Goal: Task Accomplishment & Management: Manage account settings

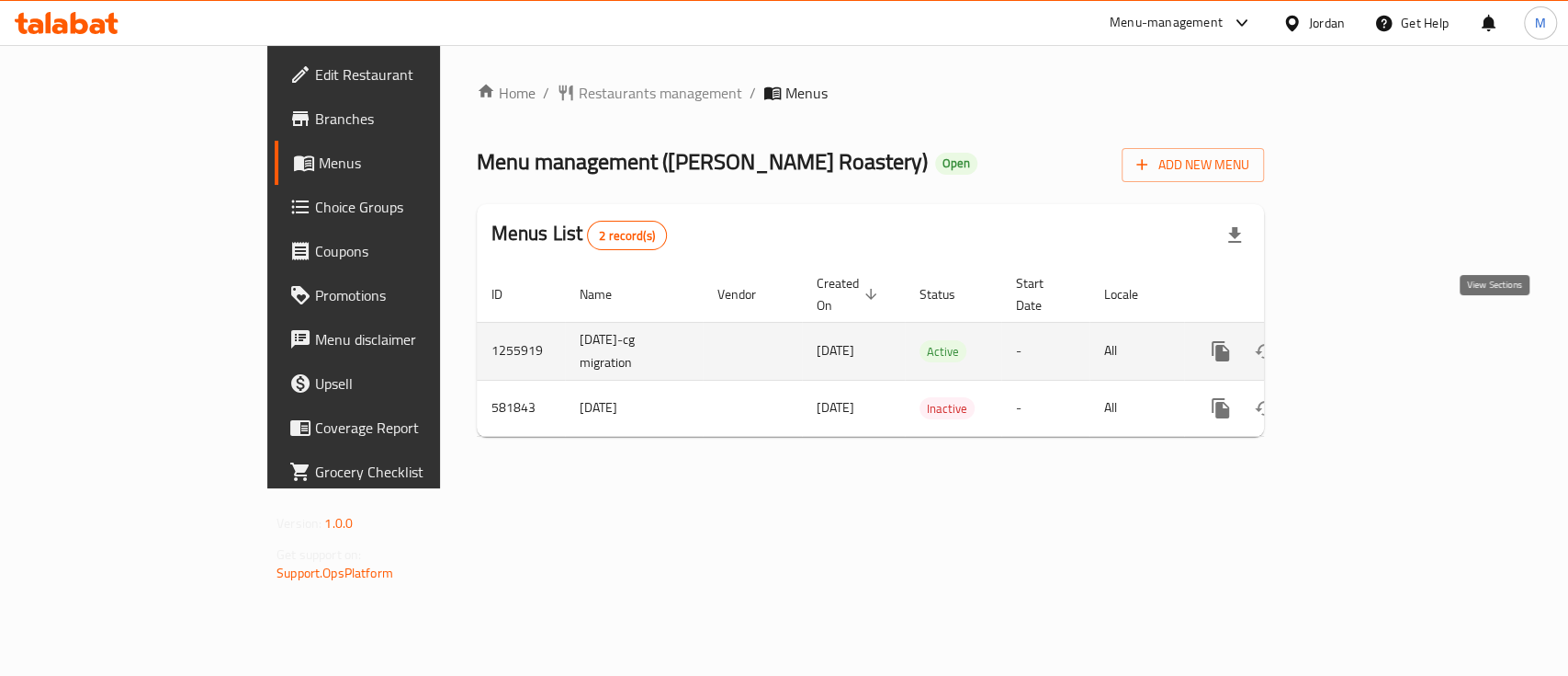
click at [1364, 340] on icon "enhanced table" at bounding box center [1353, 351] width 22 height 22
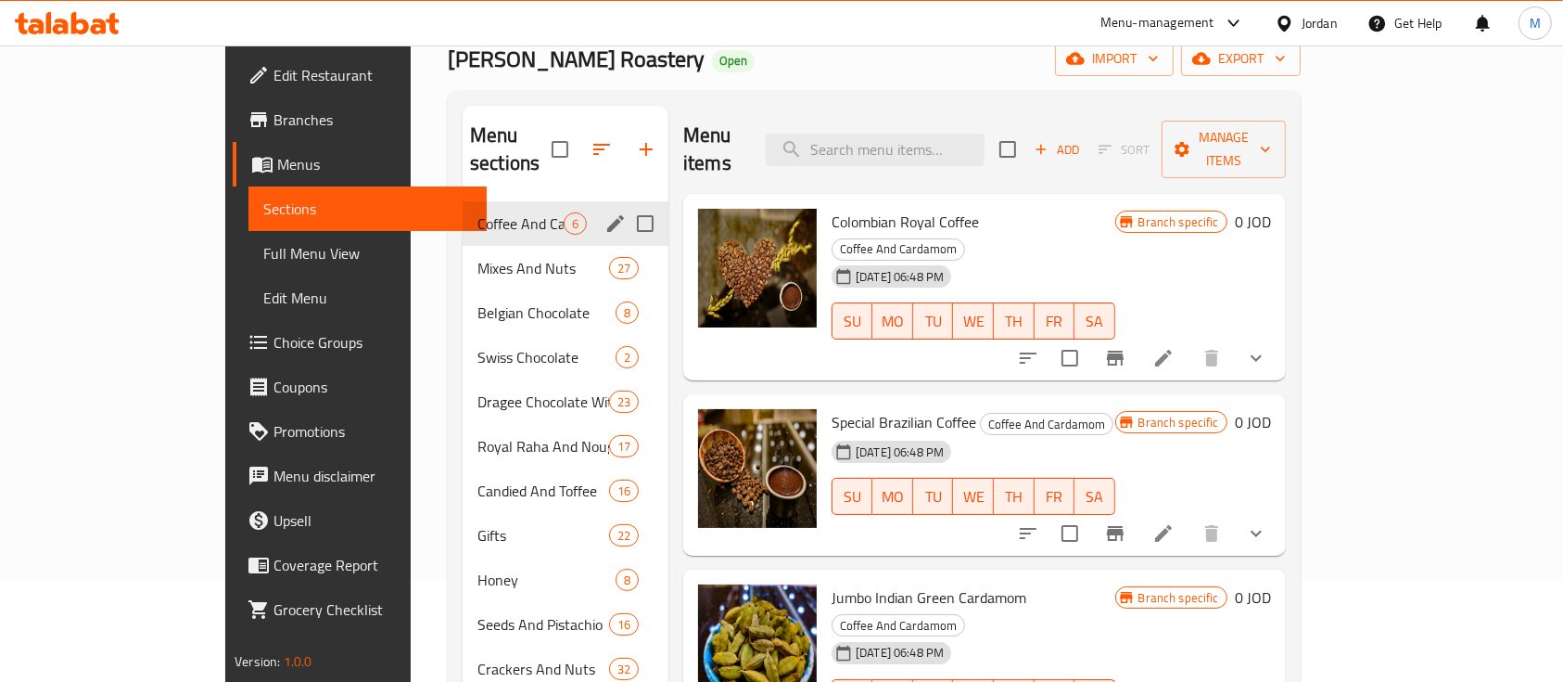
scroll to position [93, 0]
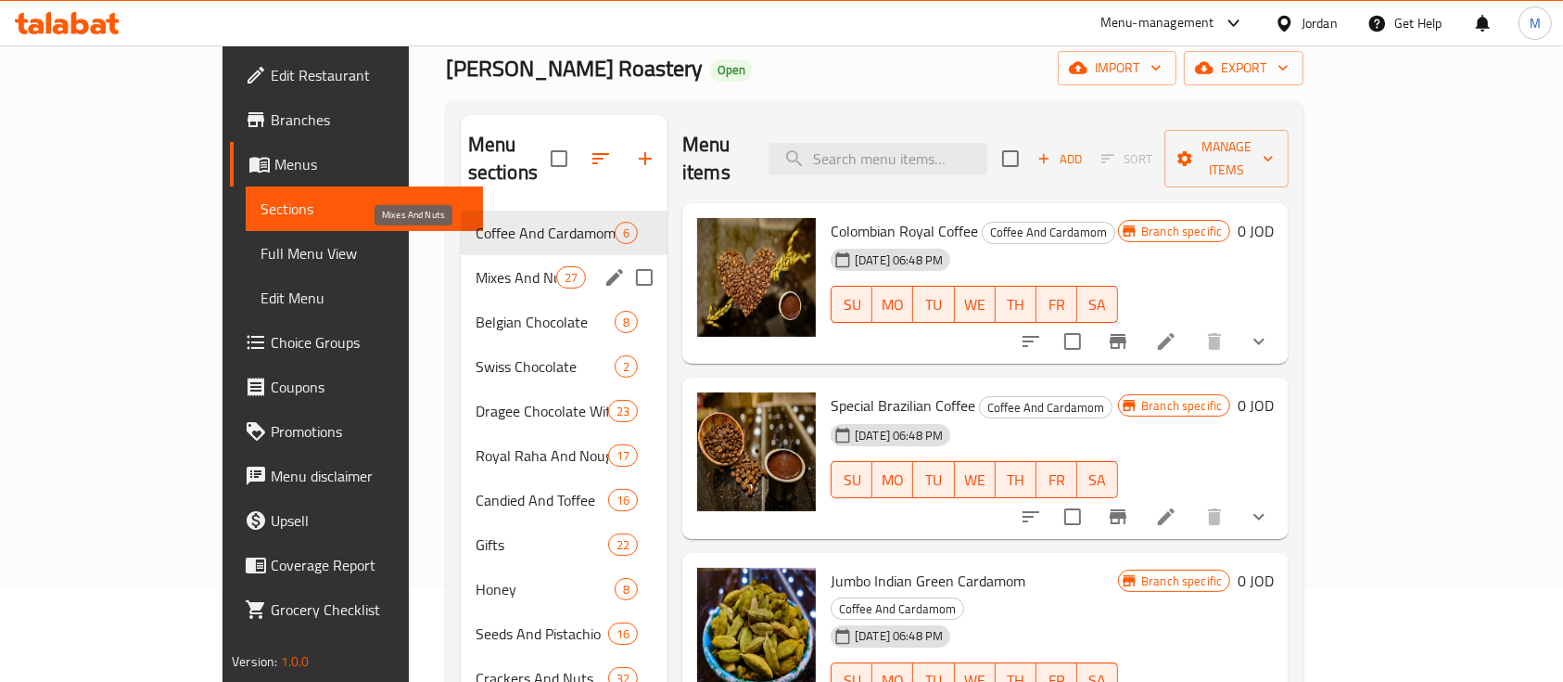
click at [476, 266] on span "Mixes And Nuts" at bounding box center [516, 277] width 81 height 22
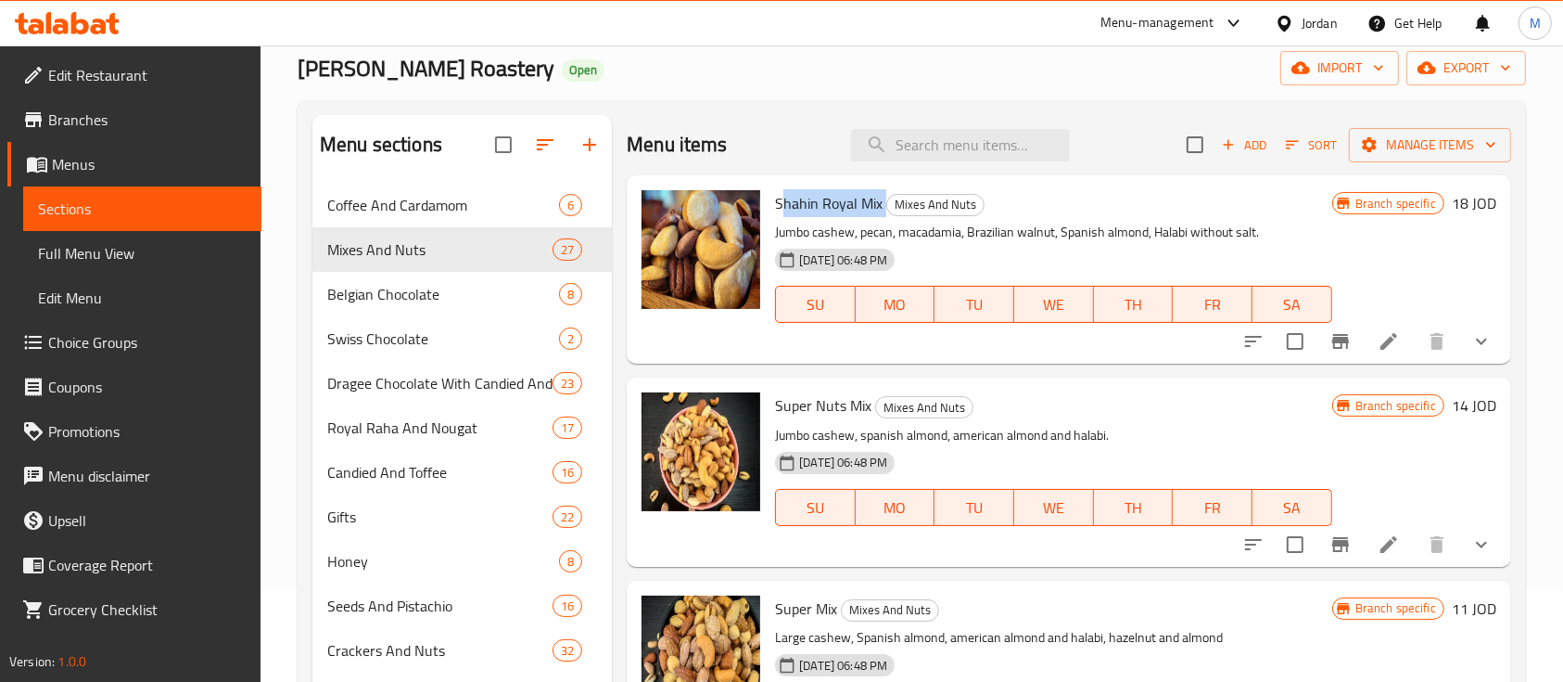
drag, startPoint x: 779, startPoint y: 192, endPoint x: 883, endPoint y: 206, distance: 104.8
click at [883, 206] on h6 "Shahin Royal Mix Mixes And Nuts" at bounding box center [1053, 203] width 556 height 26
click at [846, 202] on span "Shahin Royal Mix" at bounding box center [829, 203] width 108 height 28
click at [865, 206] on span "Shahin Royal Mix" at bounding box center [829, 203] width 108 height 28
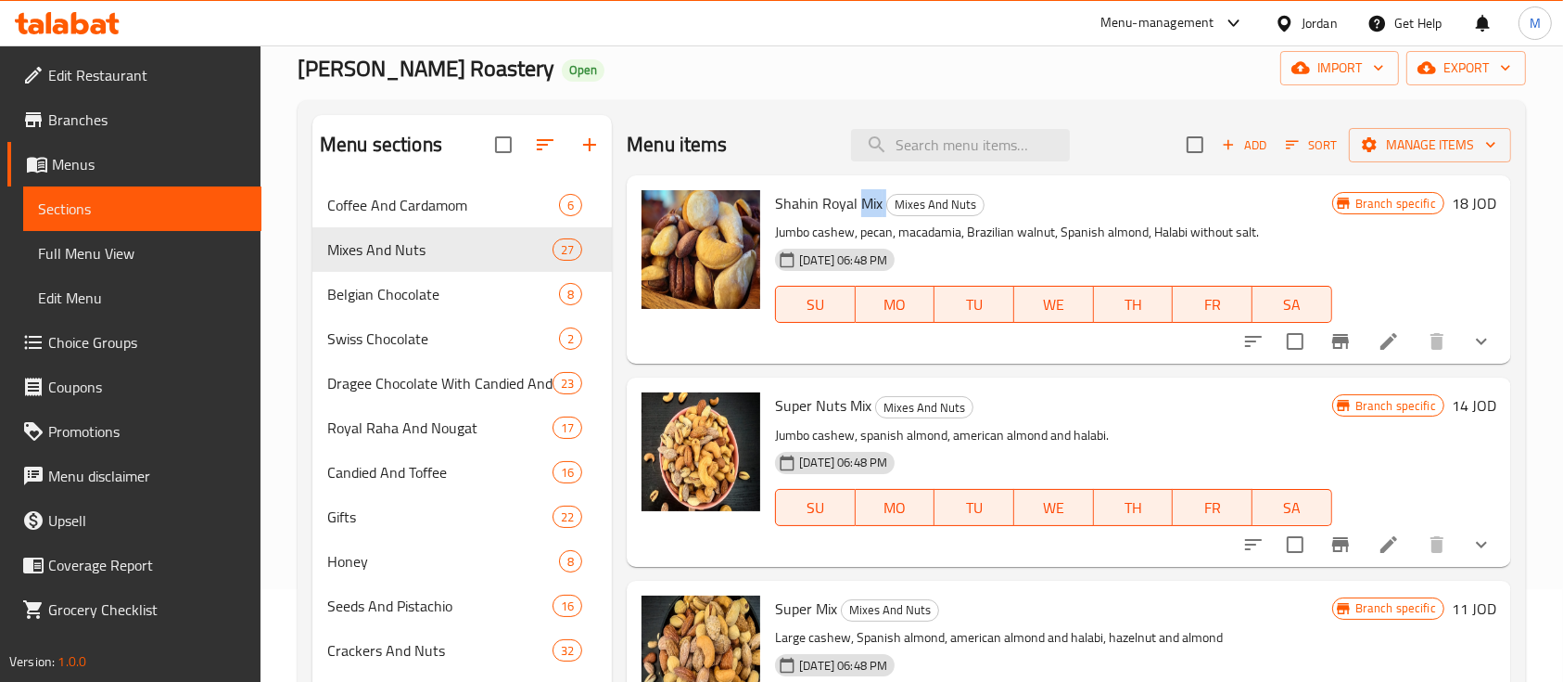
click at [865, 206] on span "Shahin Royal Mix" at bounding box center [829, 203] width 108 height 28
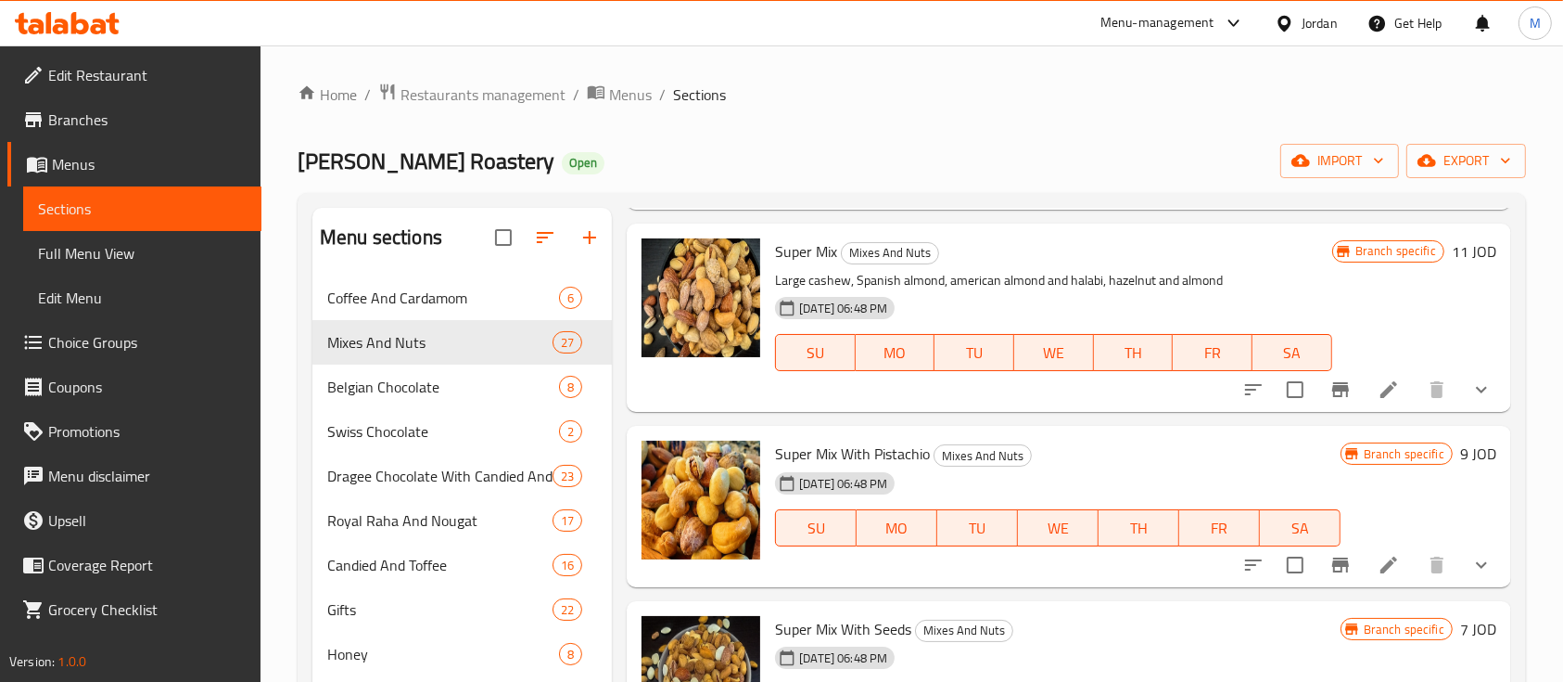
scroll to position [494, 0]
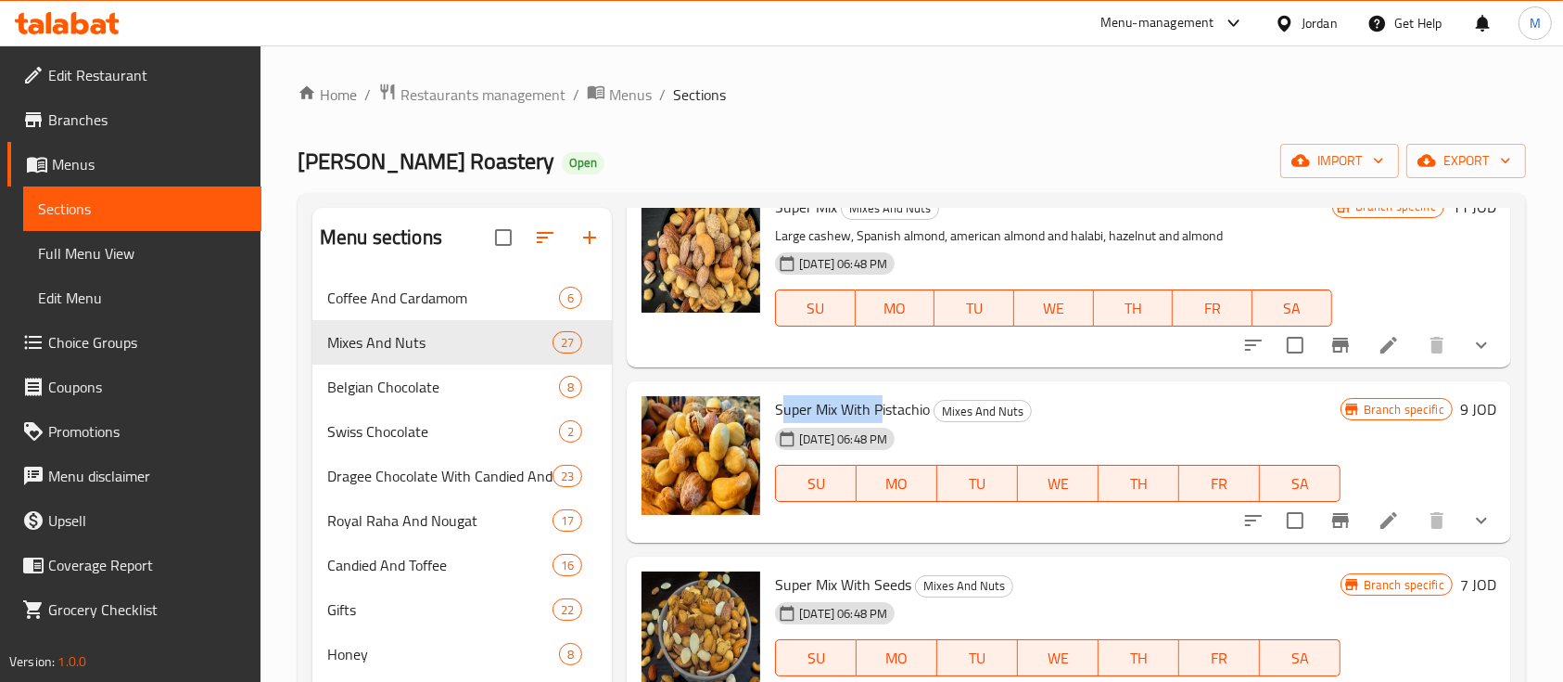
drag, startPoint x: 790, startPoint y: 403, endPoint x: 890, endPoint y: 404, distance: 100.1
click at [890, 404] on span "Super Mix With Pistachio" at bounding box center [852, 409] width 155 height 28
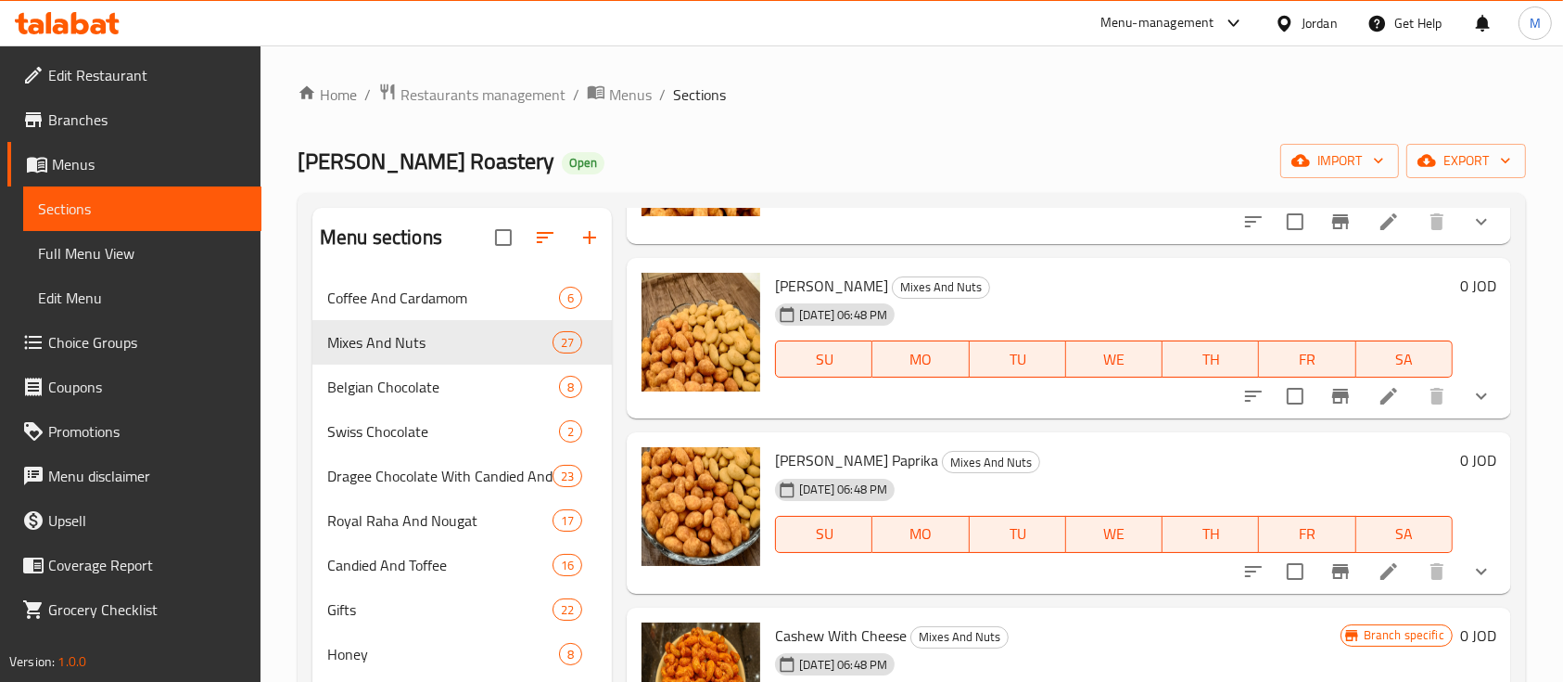
scroll to position [4203, 0]
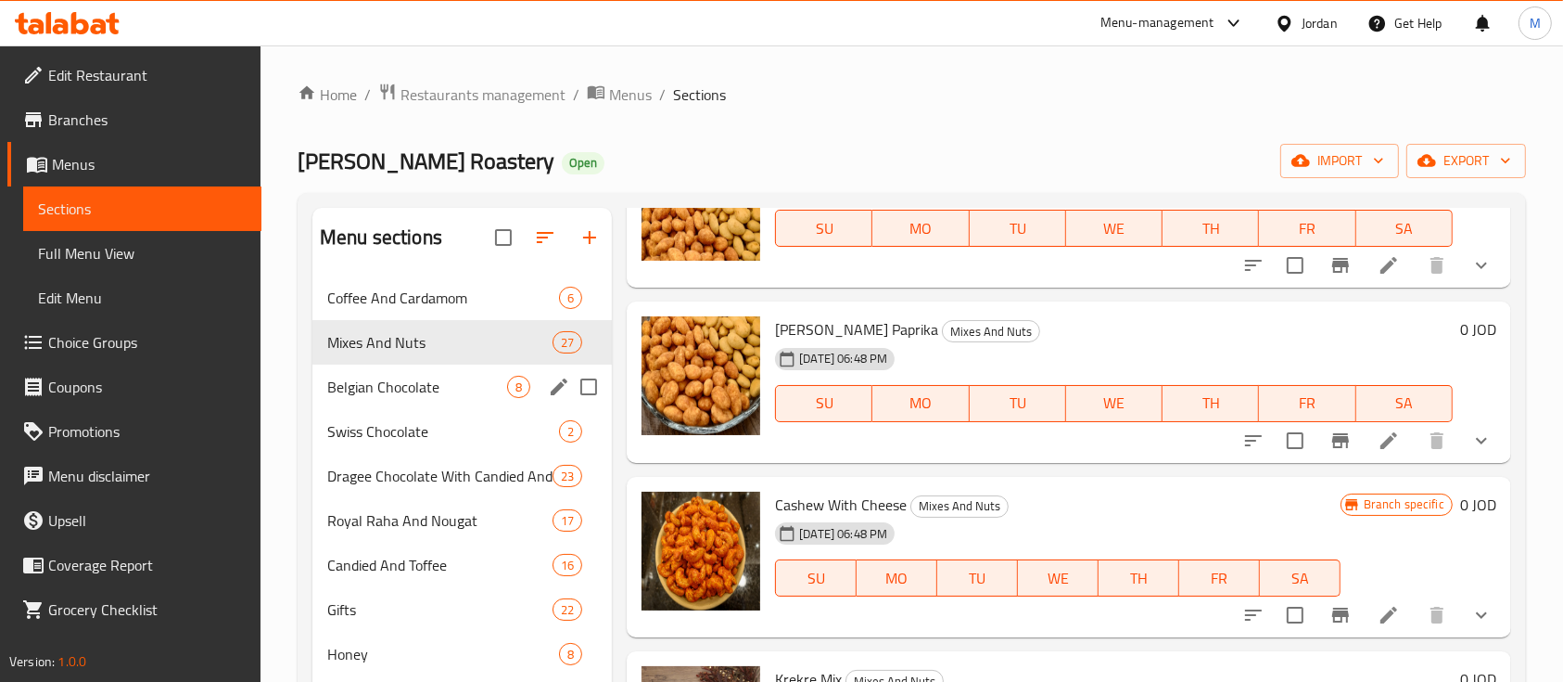
click at [475, 386] on span "Belgian Chocolate" at bounding box center [417, 387] width 180 height 22
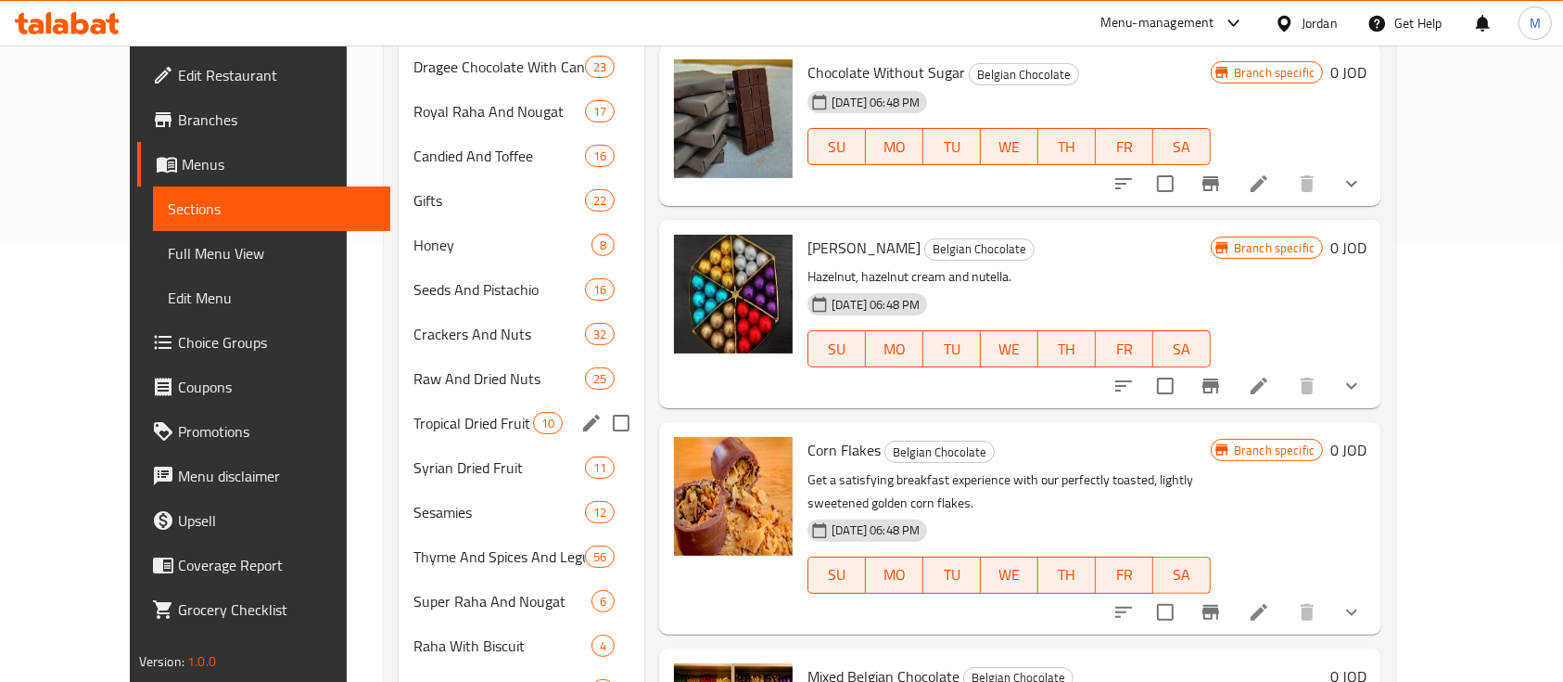
scroll to position [216, 0]
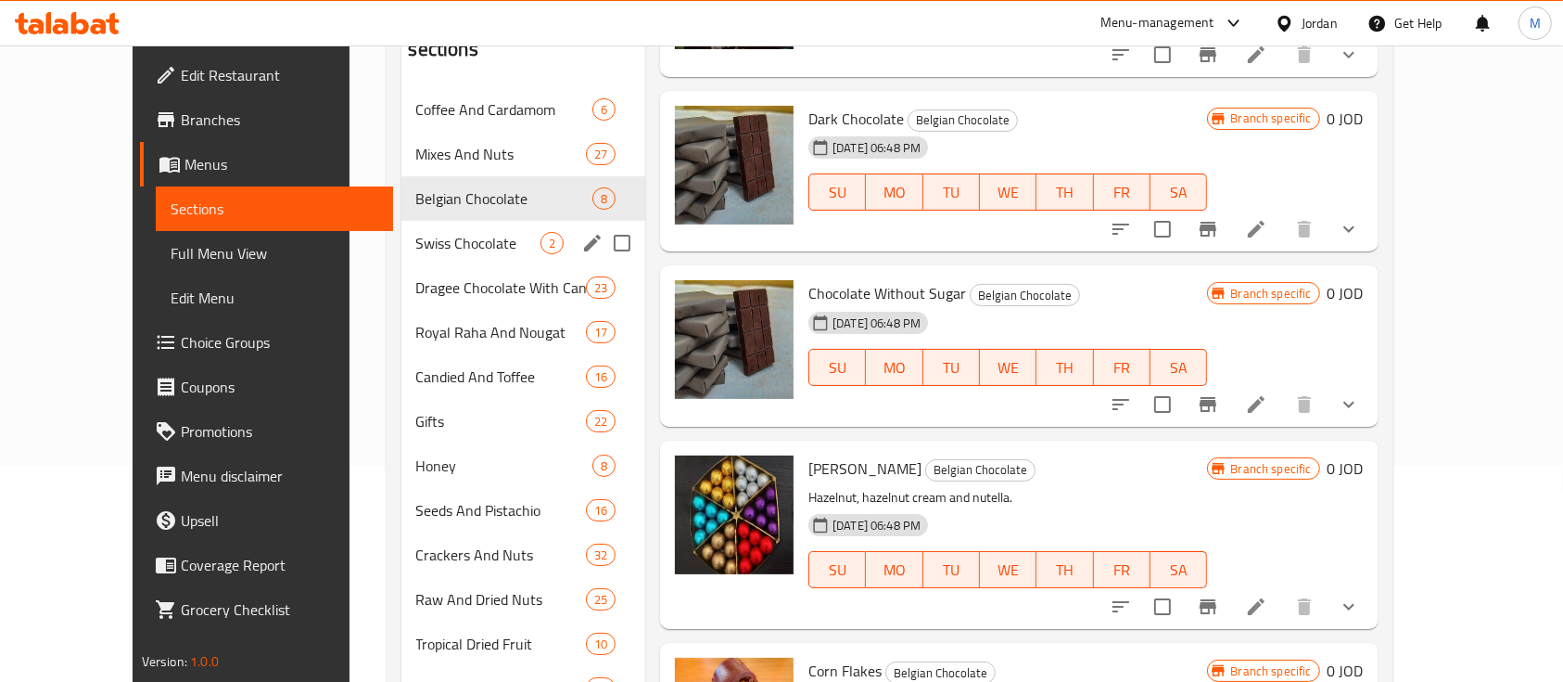
click at [416, 232] on span "Swiss Chocolate" at bounding box center [478, 243] width 124 height 22
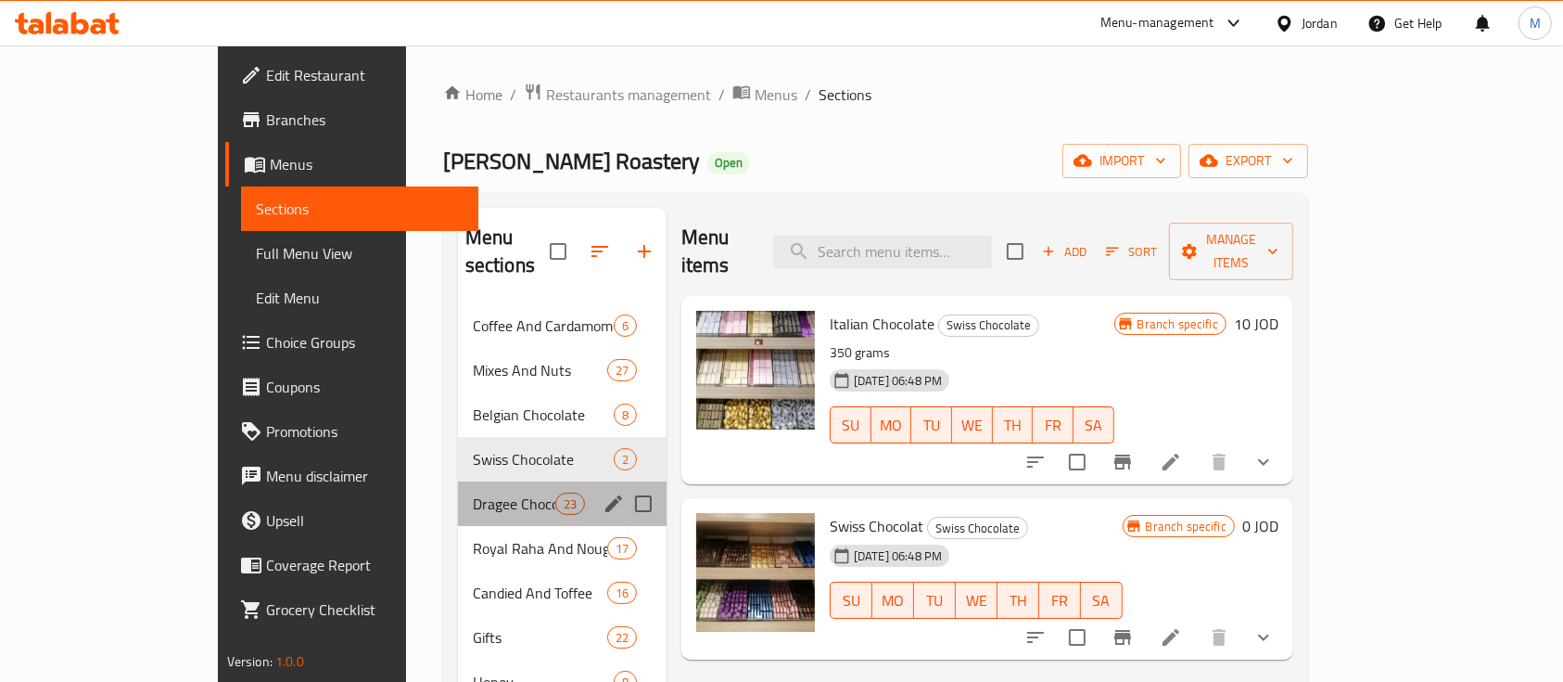
click at [458, 487] on div "Dragee Chocolate With Candied And Candy 23" at bounding box center [562, 503] width 209 height 45
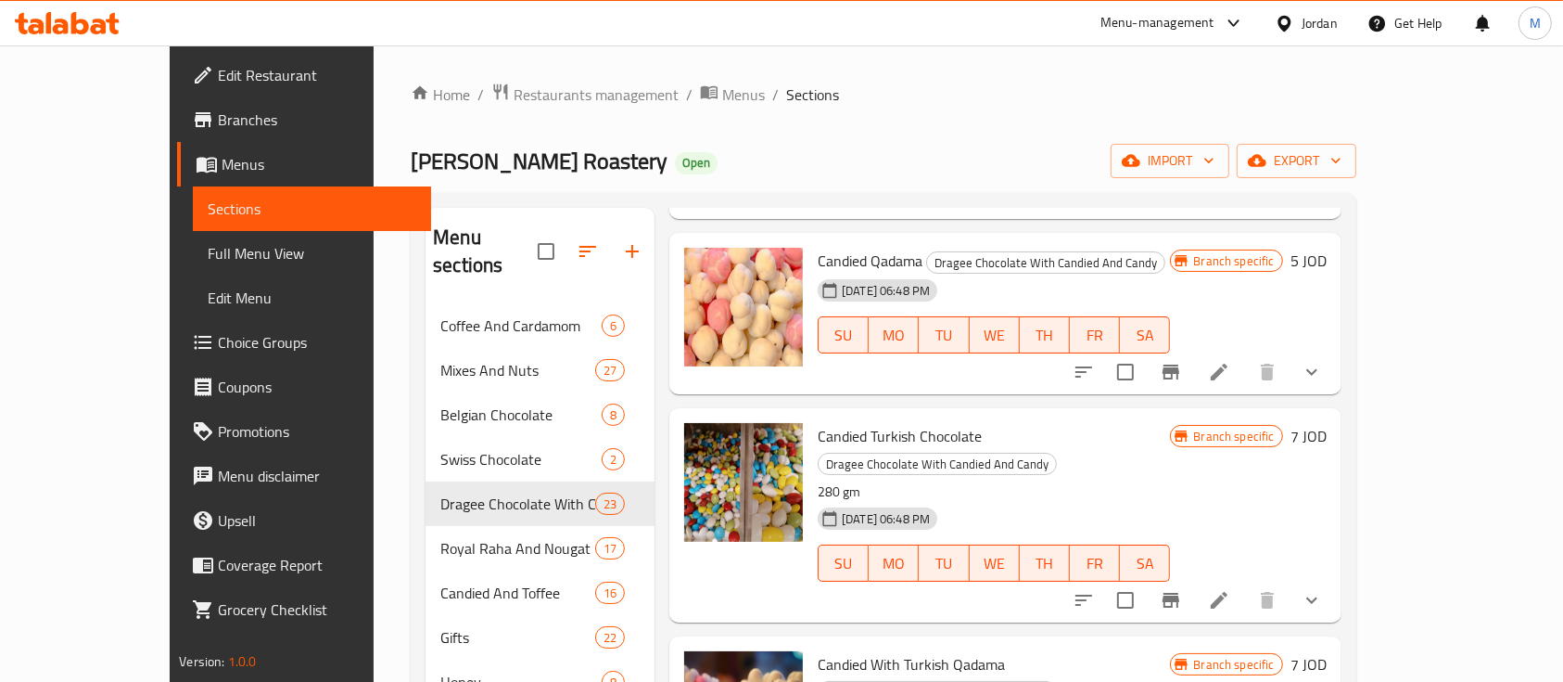
scroll to position [1978, 0]
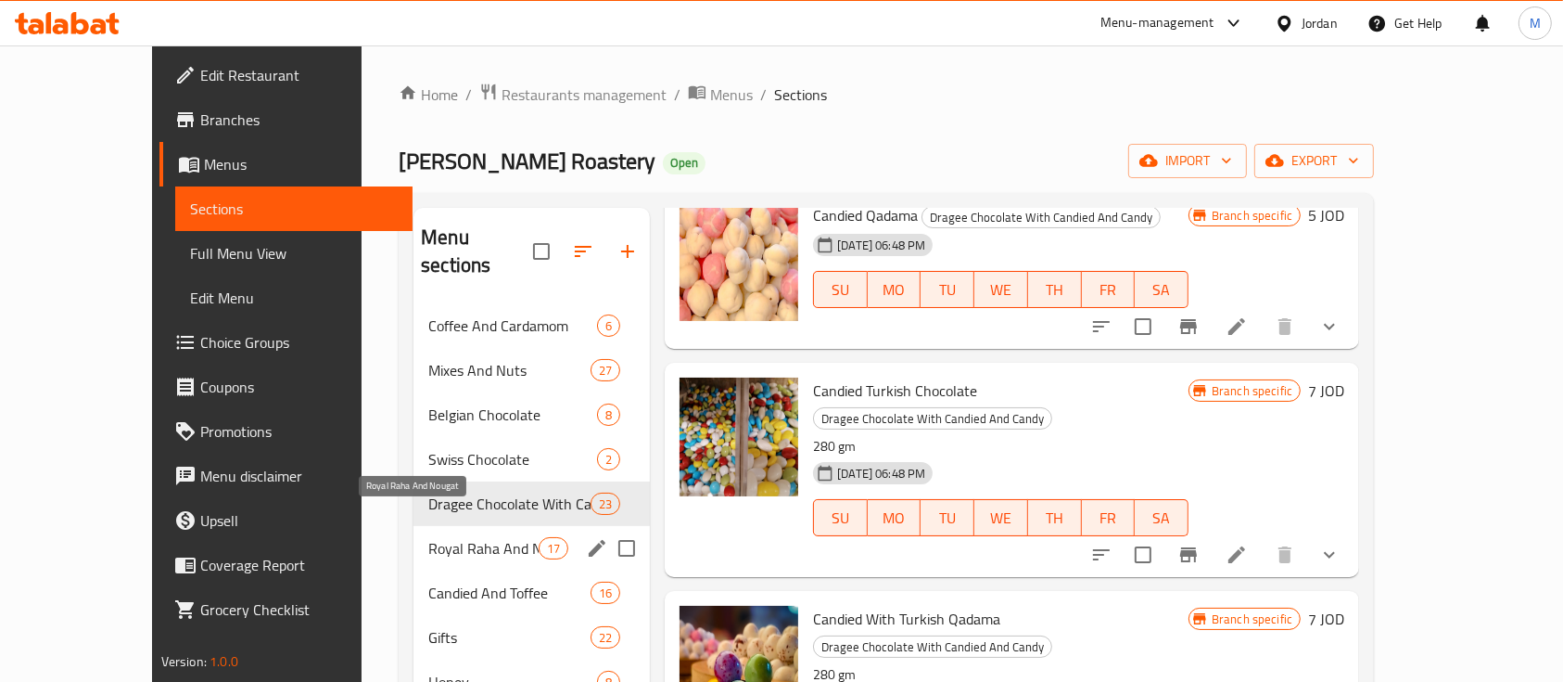
click at [440, 537] on span "Royal Raha And Nougat" at bounding box center [483, 548] width 110 height 22
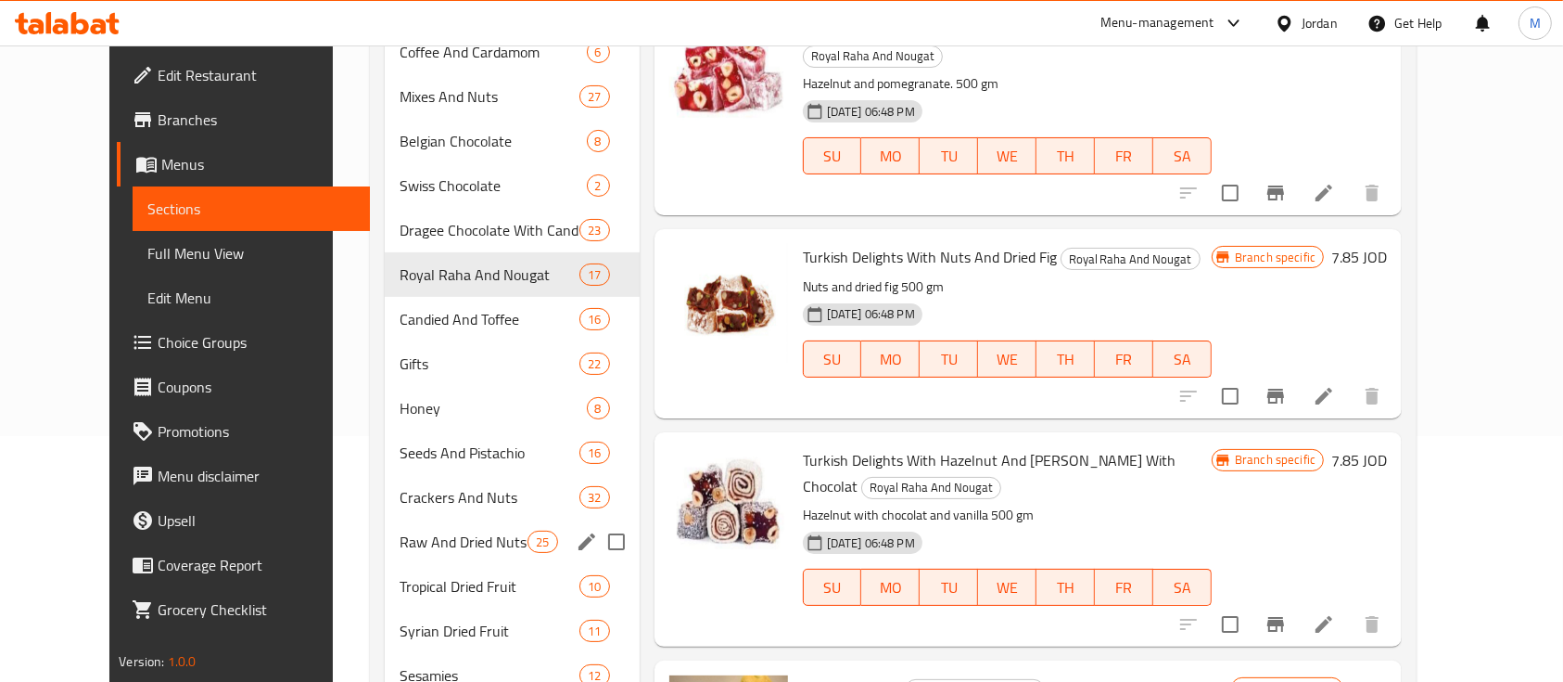
scroll to position [247, 0]
click at [400, 311] on span "Candied And Toffee" at bounding box center [464, 318] width 128 height 22
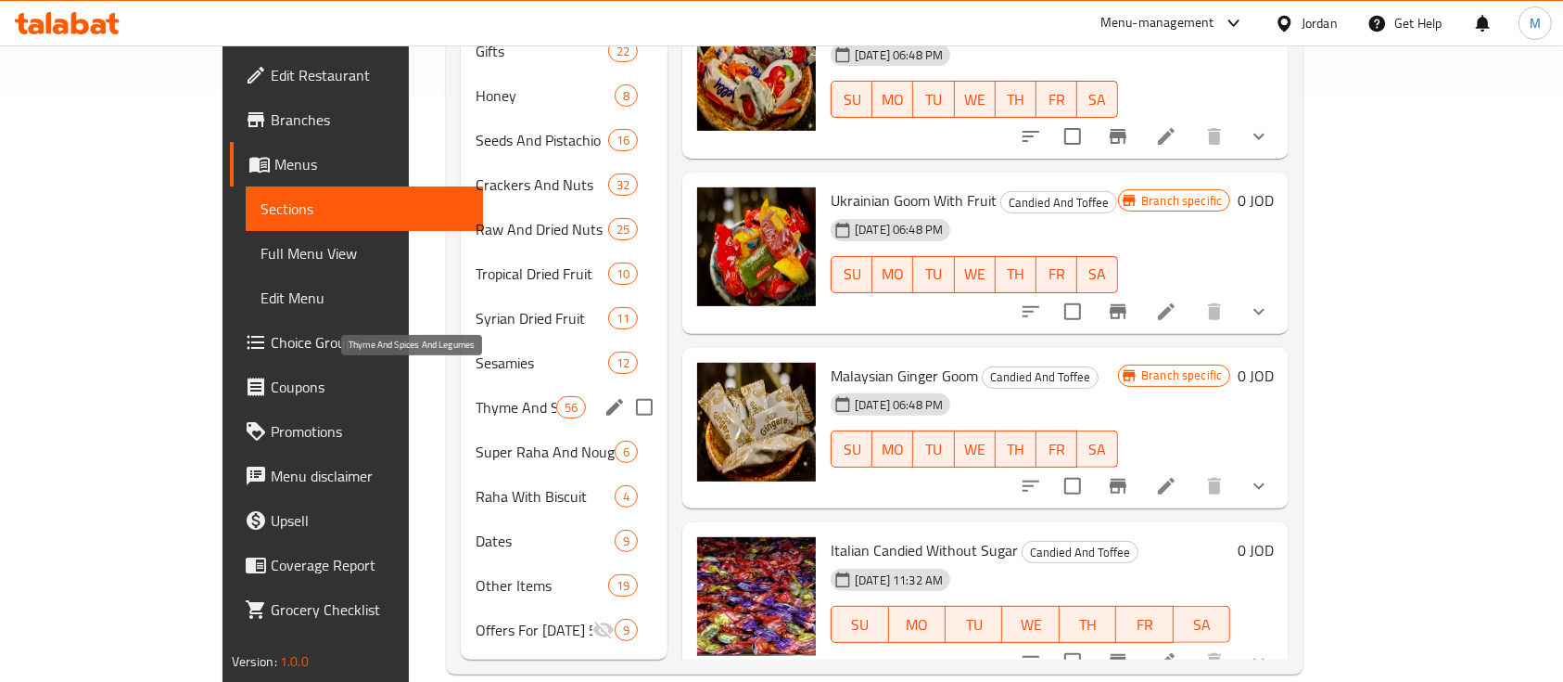
scroll to position [587, 0]
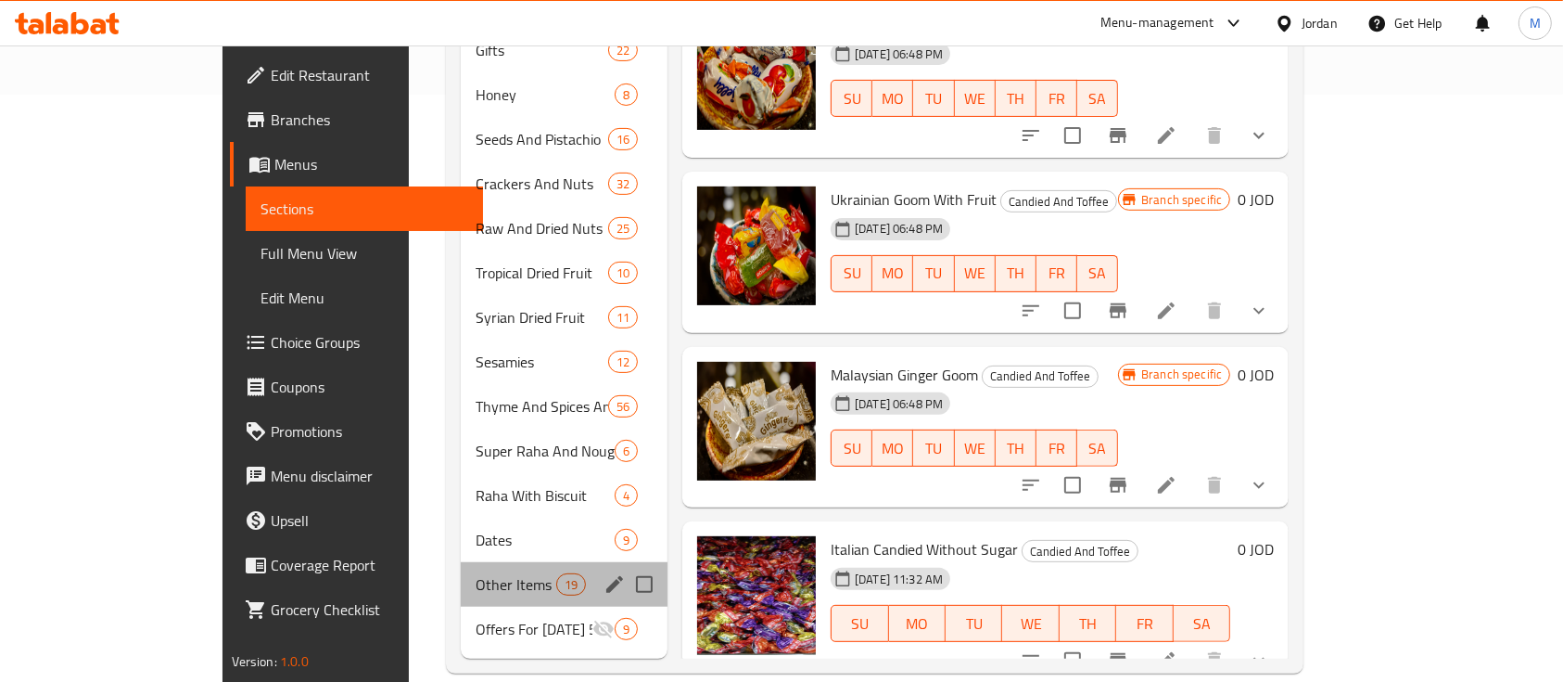
click at [461, 575] on div "Other Items 19" at bounding box center [564, 584] width 207 height 45
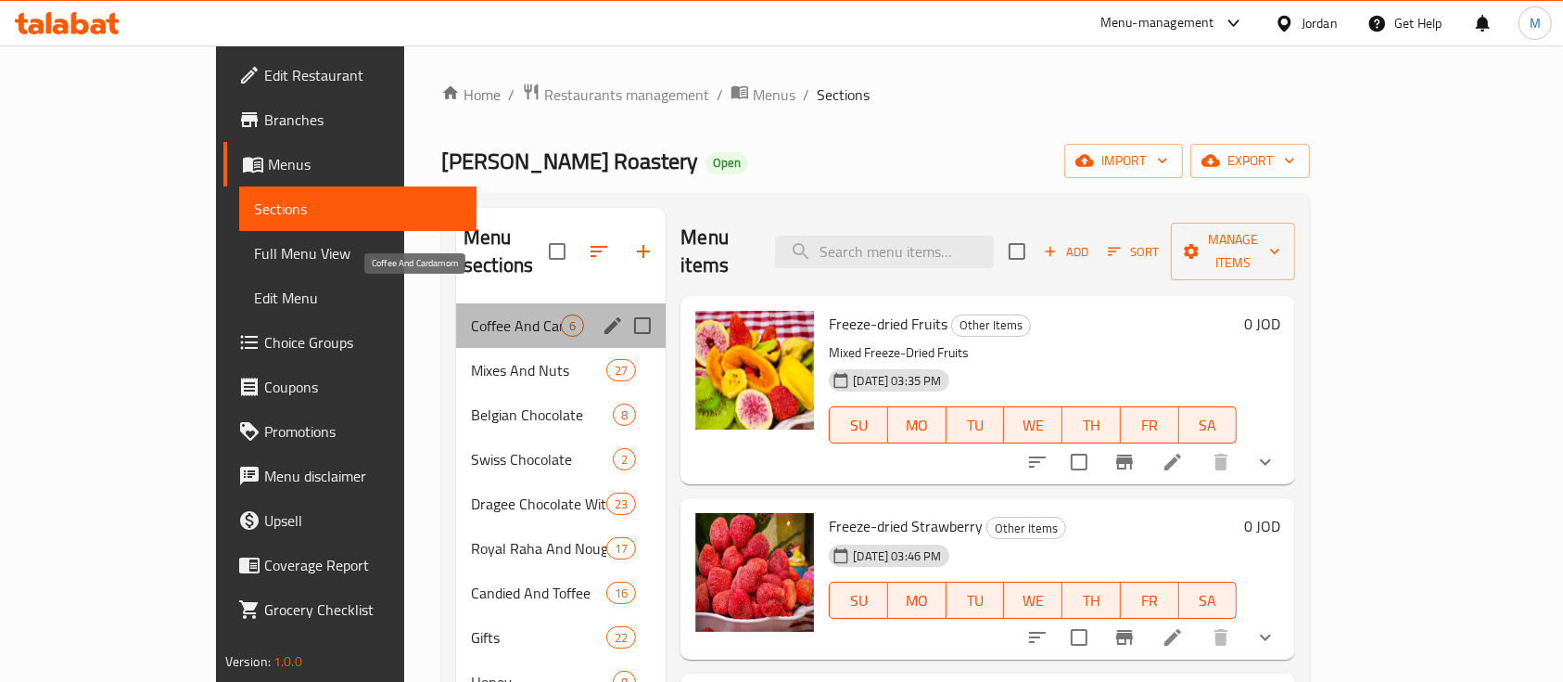
click at [471, 314] on span "Coffee And Cardamom" at bounding box center [516, 325] width 90 height 22
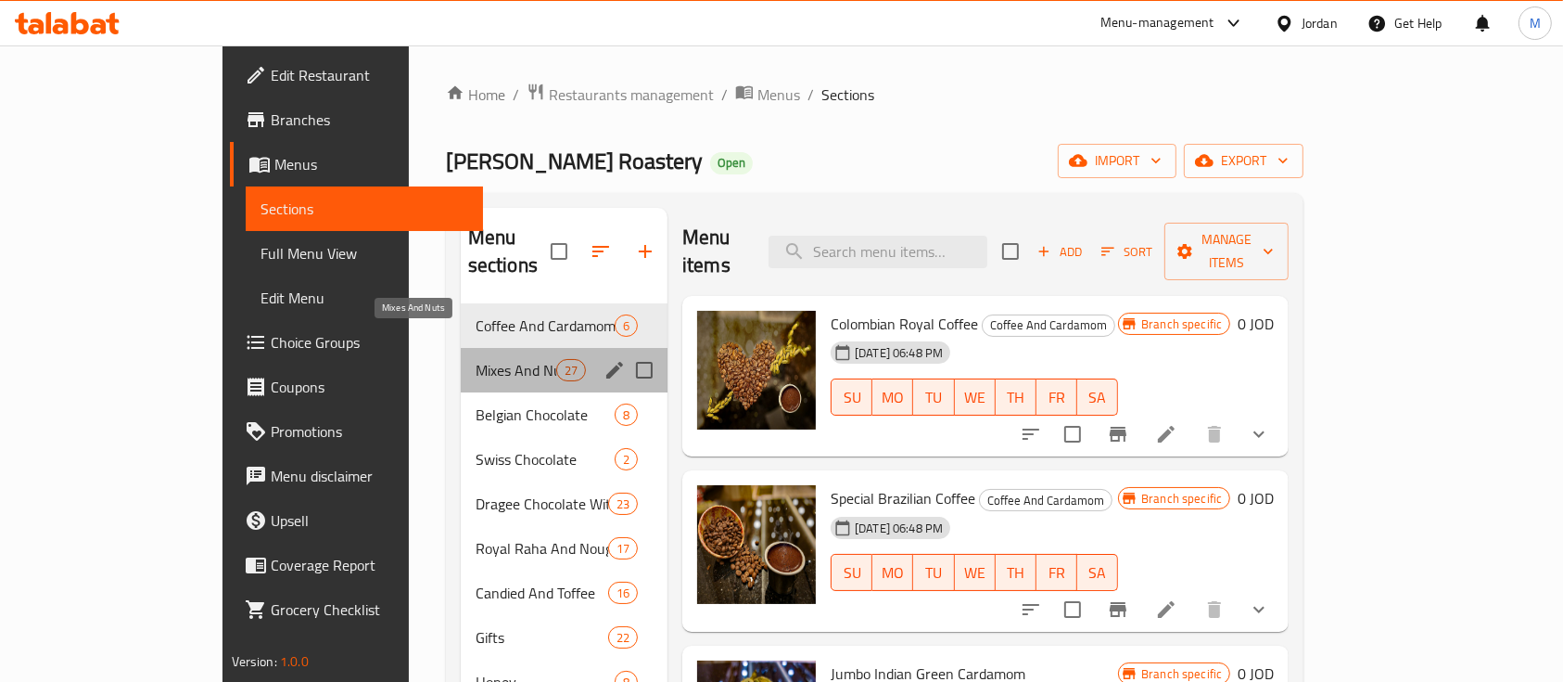
click at [476, 359] on span "Mixes And Nuts" at bounding box center [516, 370] width 81 height 22
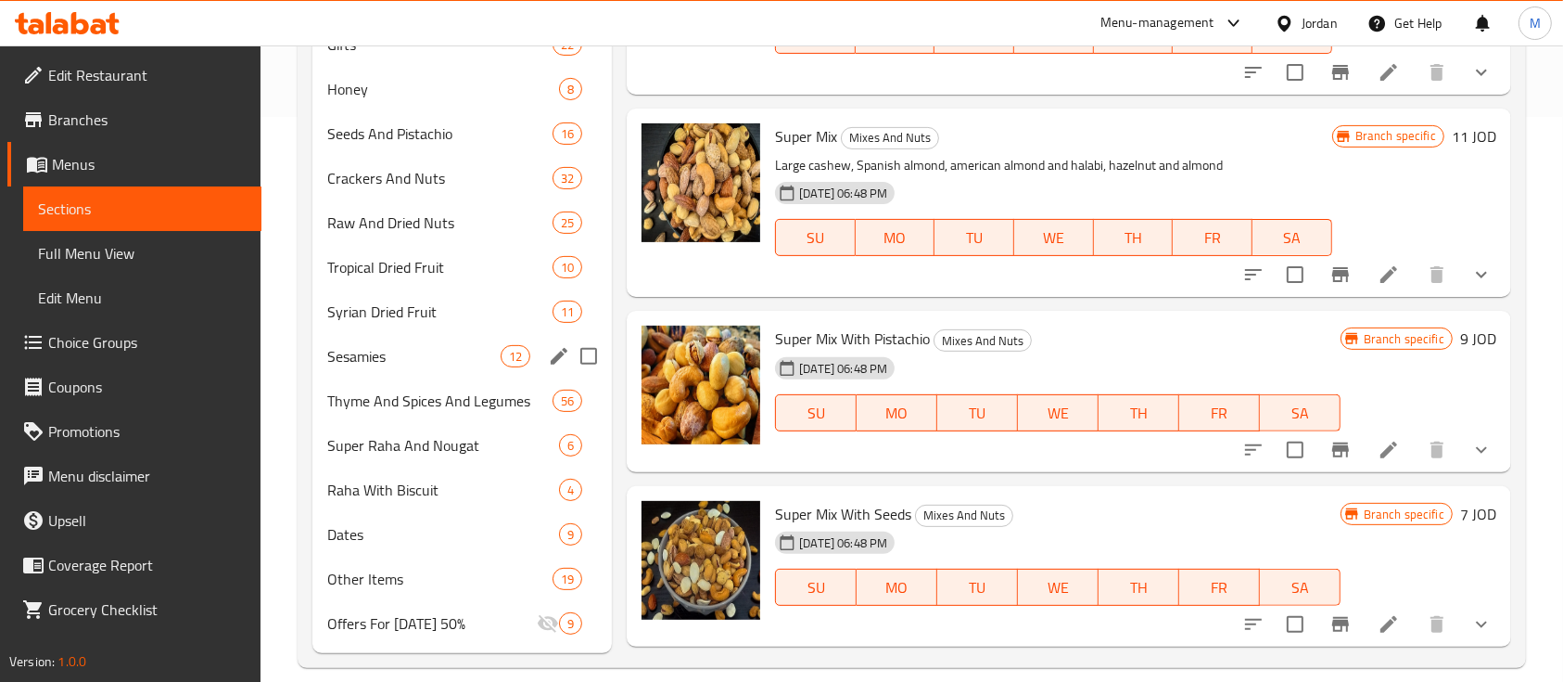
scroll to position [587, 0]
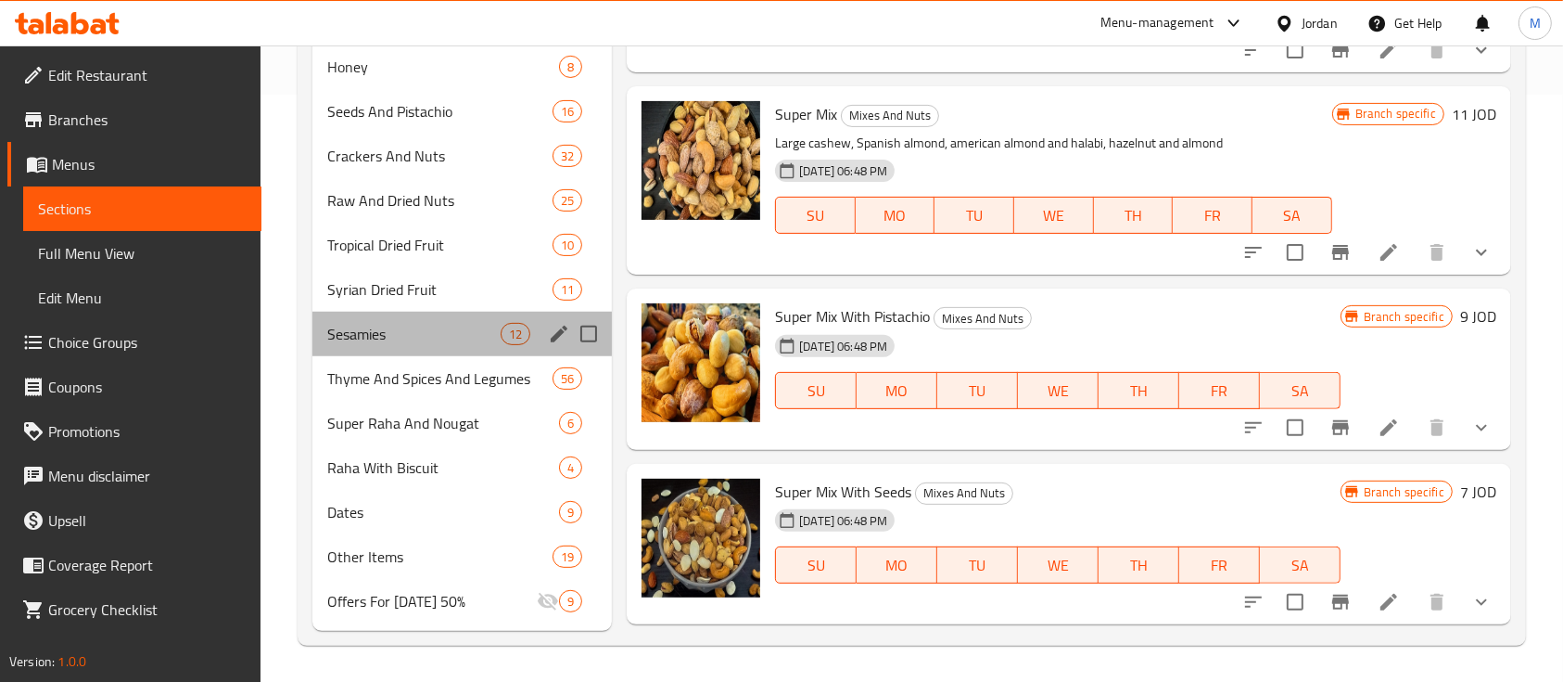
click at [348, 348] on div "Sesamies 12" at bounding box center [461, 334] width 299 height 45
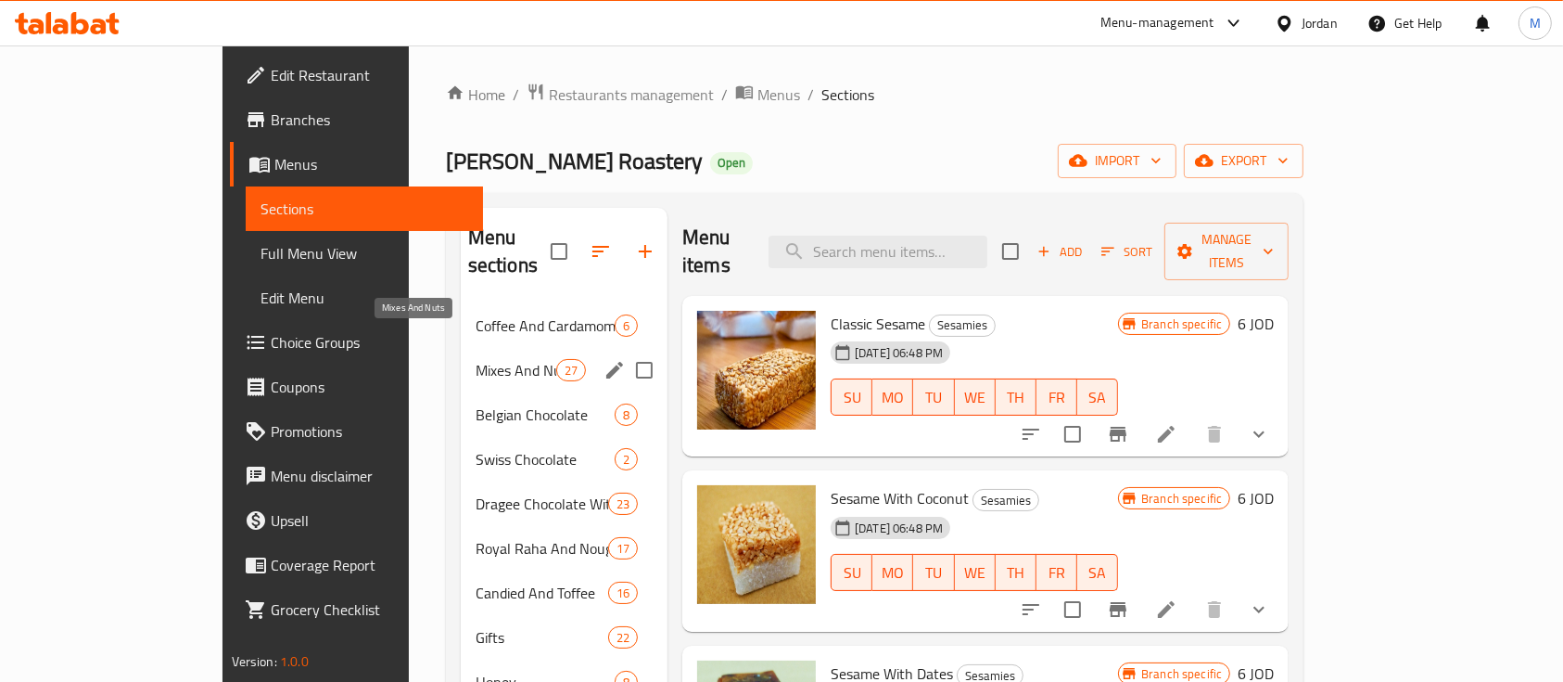
click at [476, 359] on span "Mixes And Nuts" at bounding box center [516, 370] width 81 height 22
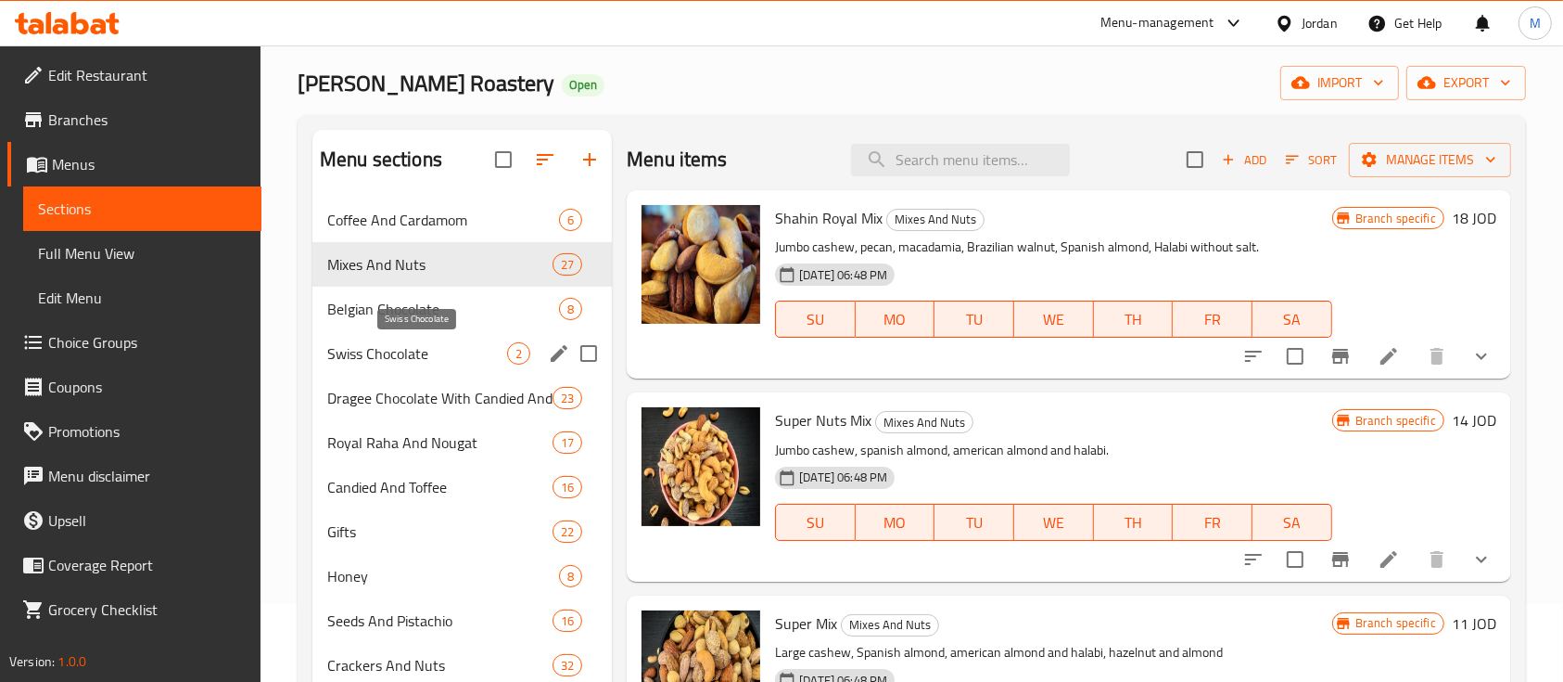
scroll to position [79, 0]
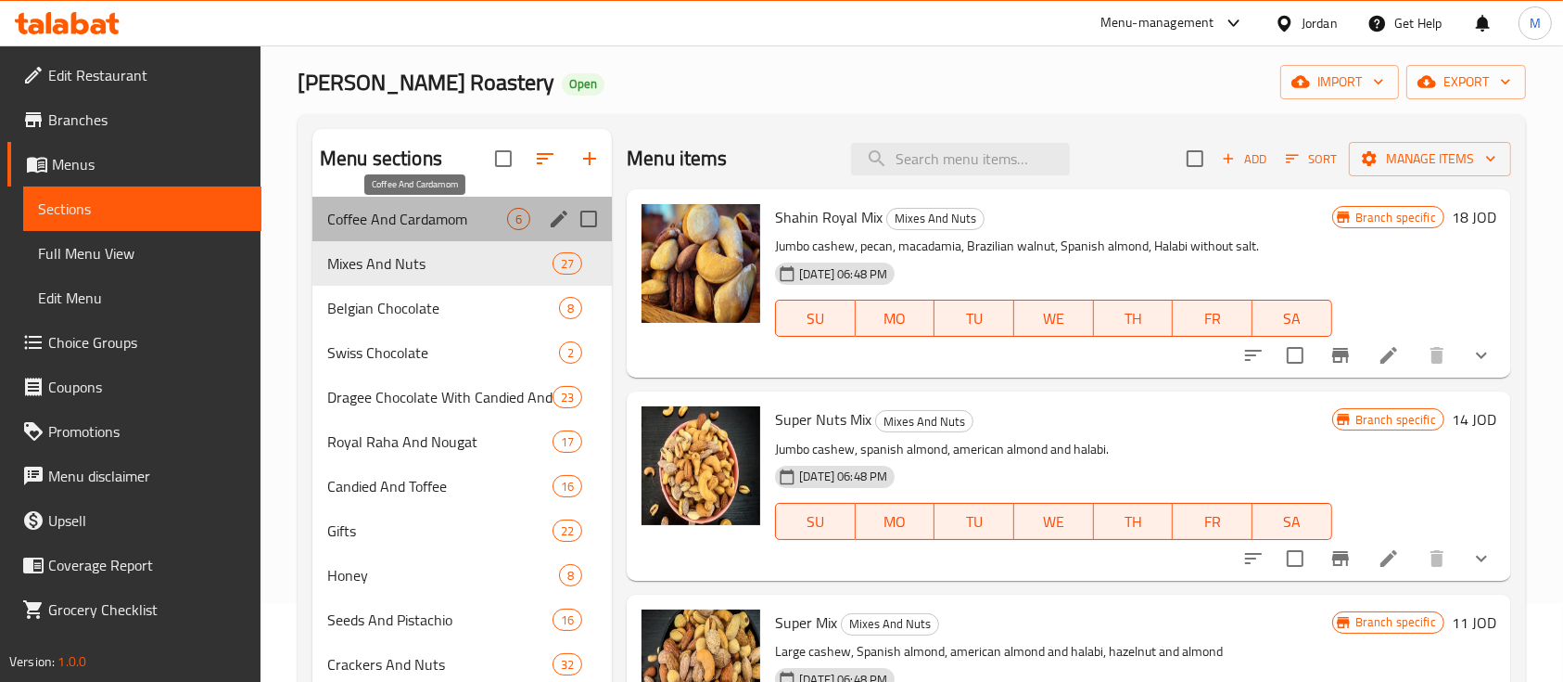
click at [430, 215] on span "Coffee And Cardamom" at bounding box center [417, 219] width 180 height 22
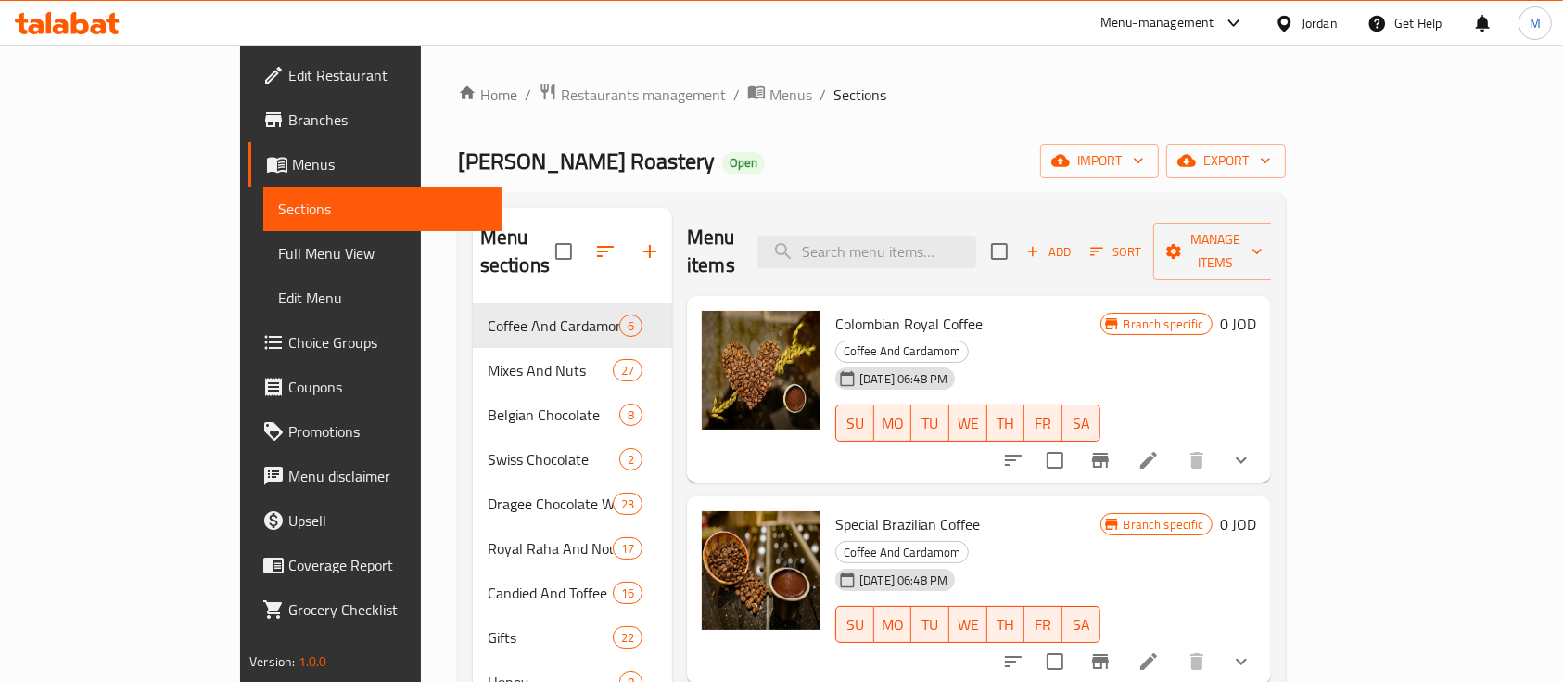
click at [1120, 83] on ol "Home / Restaurants management / Menus / Sections" at bounding box center [872, 95] width 828 height 24
click at [932, 219] on div "Menu items Add Sort Manage items" at bounding box center [979, 252] width 584 height 88
click at [932, 236] on input "search" at bounding box center [867, 252] width 219 height 32
click at [561, 85] on span "Restaurants management" at bounding box center [643, 94] width 165 height 22
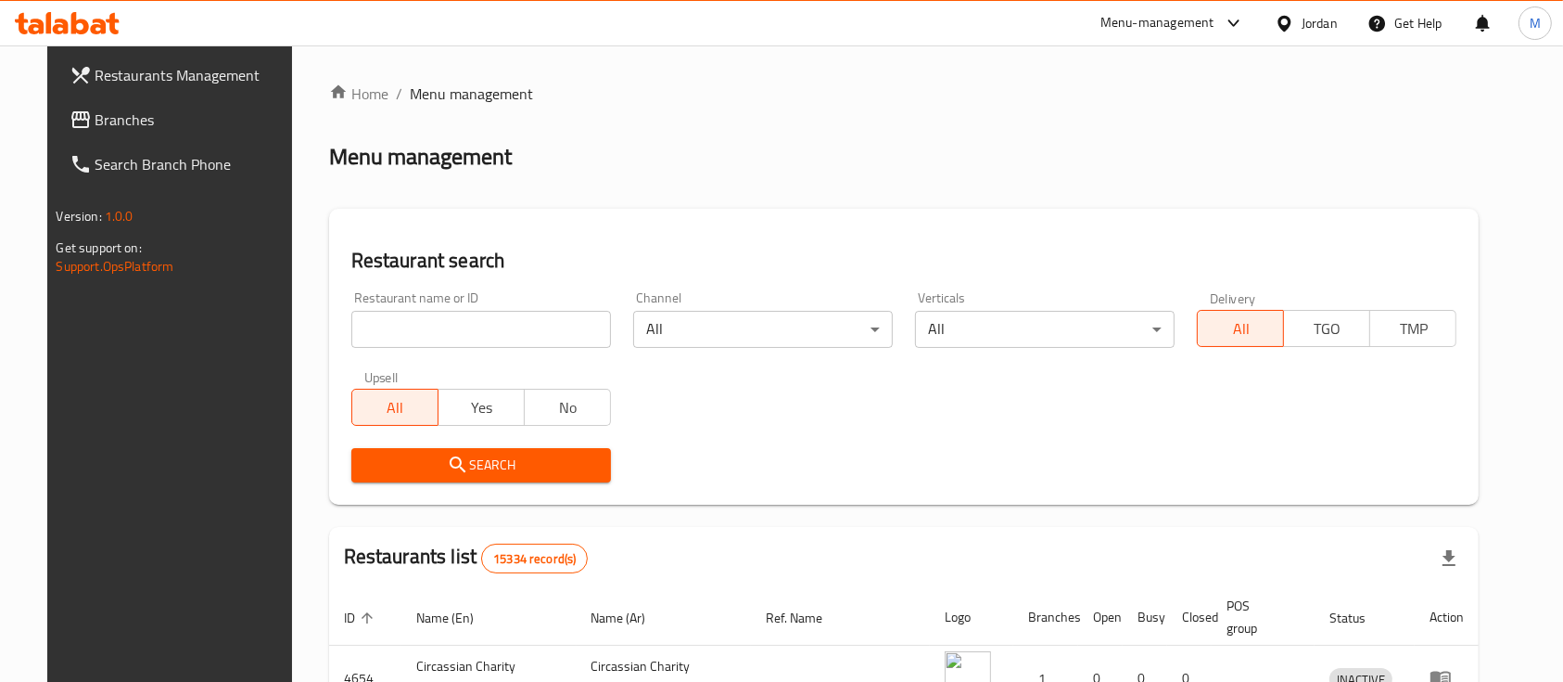
click at [476, 327] on div "Home / Menu management Menu management Restaurant search Restaurant name or ID …" at bounding box center [904, 620] width 1151 height 1074
click at [475, 323] on input "search" at bounding box center [481, 329] width 260 height 37
type input "س"
